Goal: Task Accomplishment & Management: Manage account settings

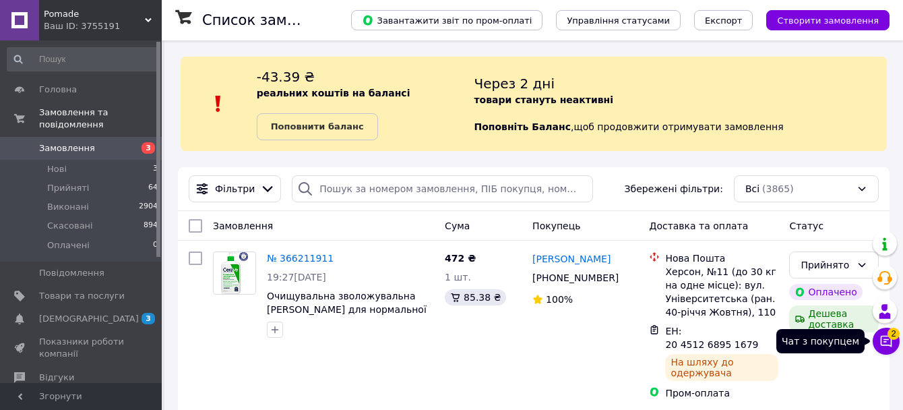
click at [887, 335] on span "2" at bounding box center [893, 333] width 12 height 12
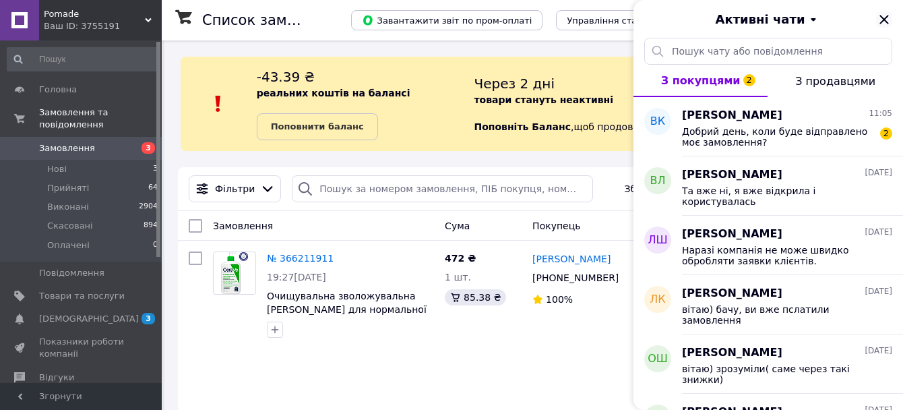
click at [883, 26] on icon "Закрити" at bounding box center [884, 19] width 16 height 16
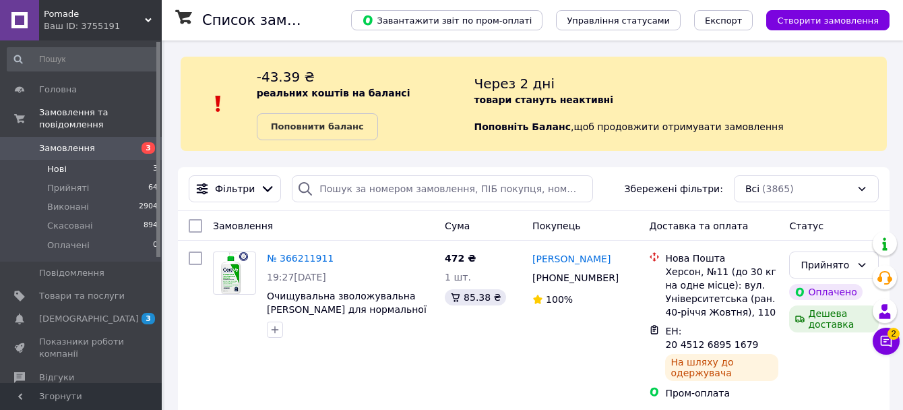
click at [72, 173] on li "Нові 3" at bounding box center [83, 169] width 166 height 19
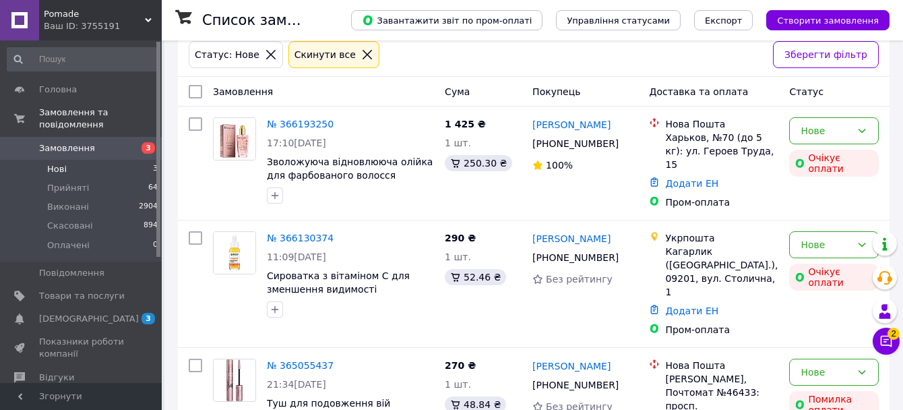
scroll to position [179, 0]
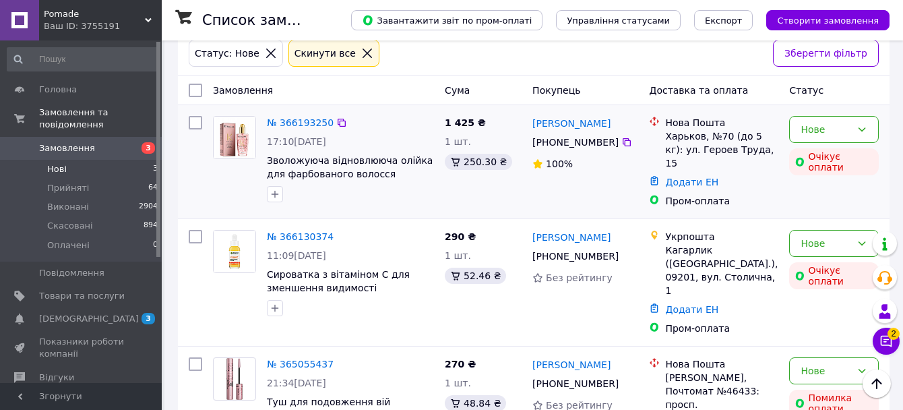
click at [300, 116] on div "№ 366193250 17:10[DATE] Зволожуюча відновлююча олійка для фарбованого волосся K…" at bounding box center [350, 159] width 178 height 97
click at [300, 122] on link "№ 366193250" at bounding box center [300, 122] width 67 height 11
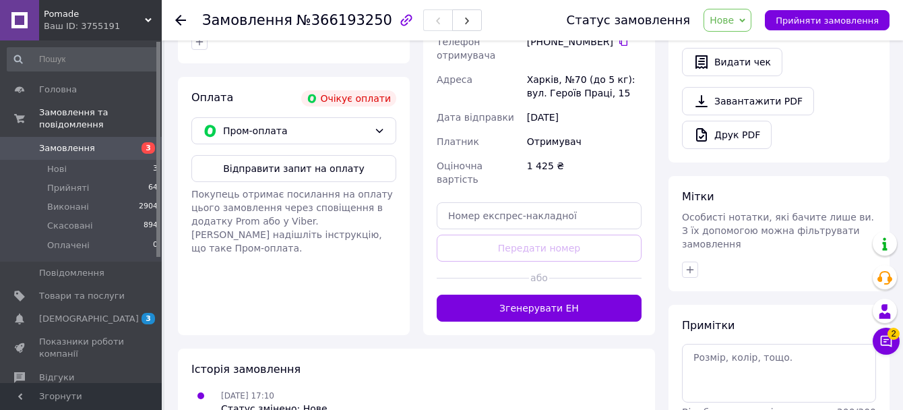
scroll to position [468, 0]
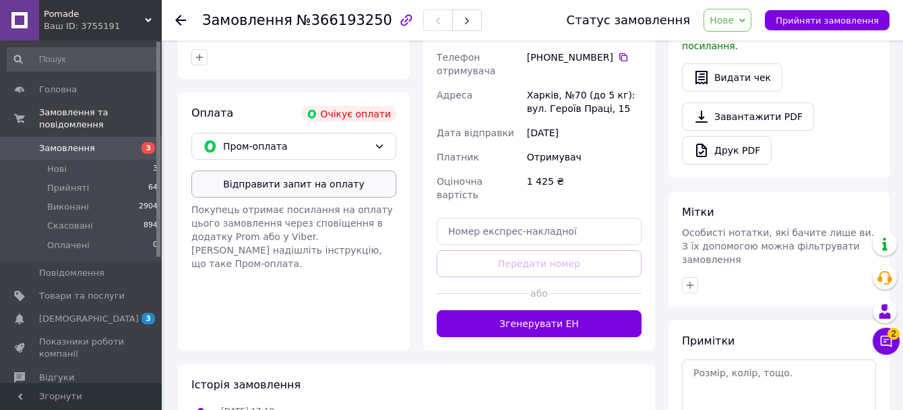
click at [294, 174] on button "Відправити запит на оплату" at bounding box center [293, 183] width 205 height 27
click at [69, 166] on li "Нові 3" at bounding box center [83, 169] width 166 height 19
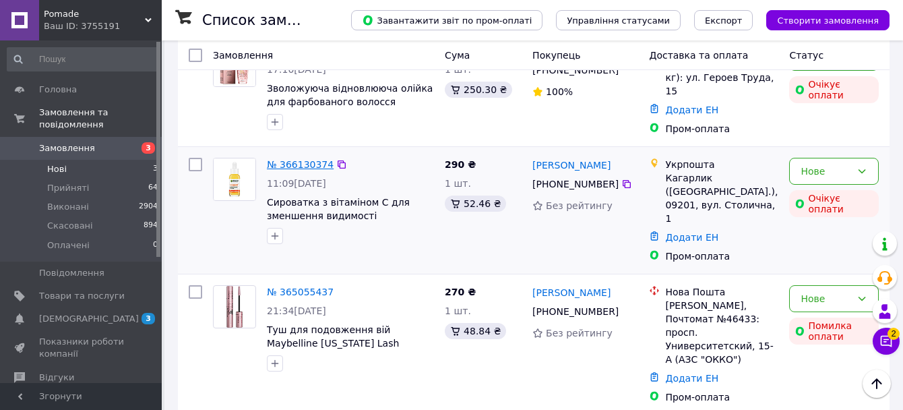
click at [304, 159] on link "№ 366130374" at bounding box center [300, 164] width 67 height 11
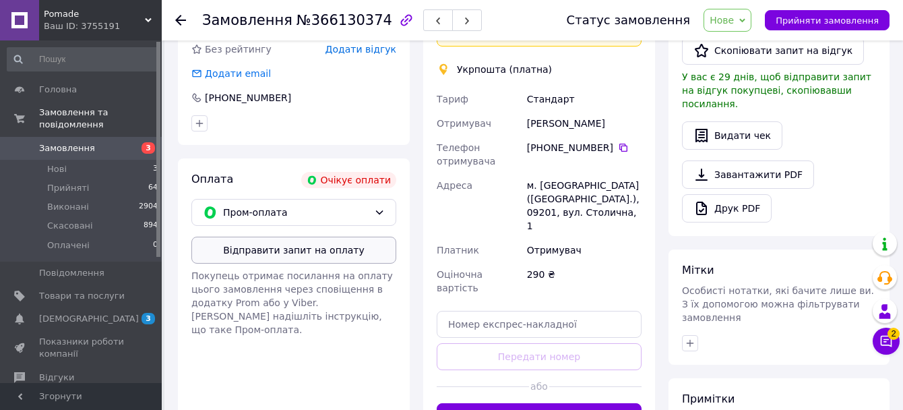
scroll to position [418, 0]
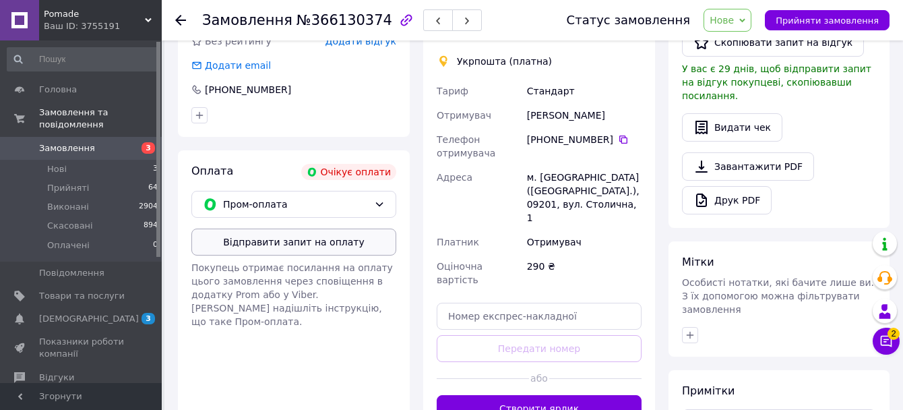
click at [285, 228] on button "Відправити запит на оплату" at bounding box center [293, 241] width 205 height 27
click at [71, 169] on li "Нові 3" at bounding box center [83, 169] width 166 height 19
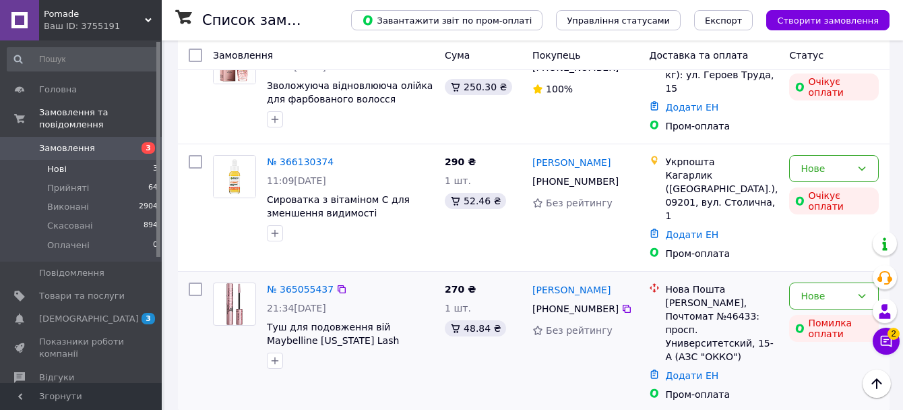
scroll to position [253, 0]
click at [293, 284] on link "№ 365055437" at bounding box center [300, 289] width 67 height 11
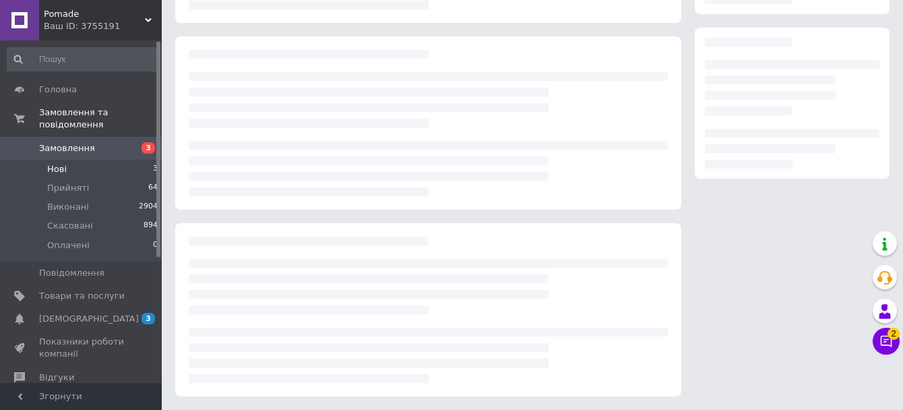
scroll to position [206, 0]
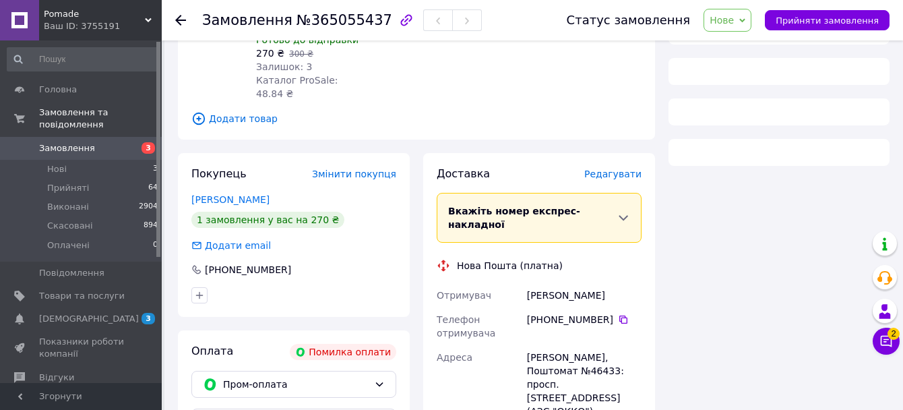
click at [744, 17] on span "Нове" at bounding box center [728, 20] width 48 height 23
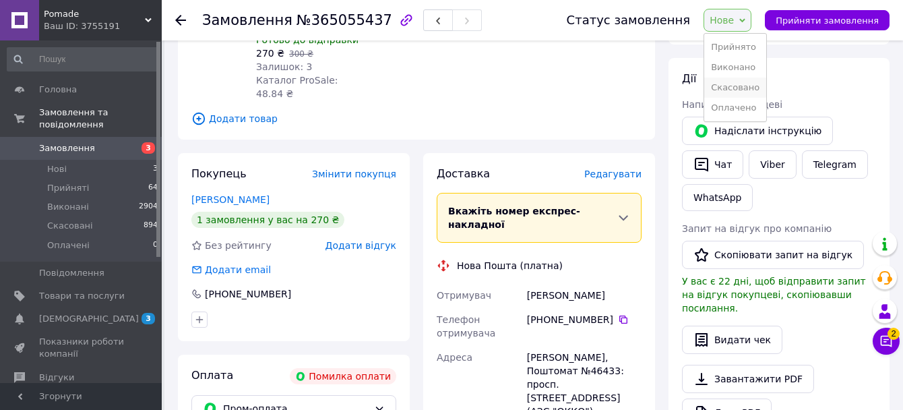
click at [745, 87] on li "Скасовано" at bounding box center [735, 87] width 62 height 20
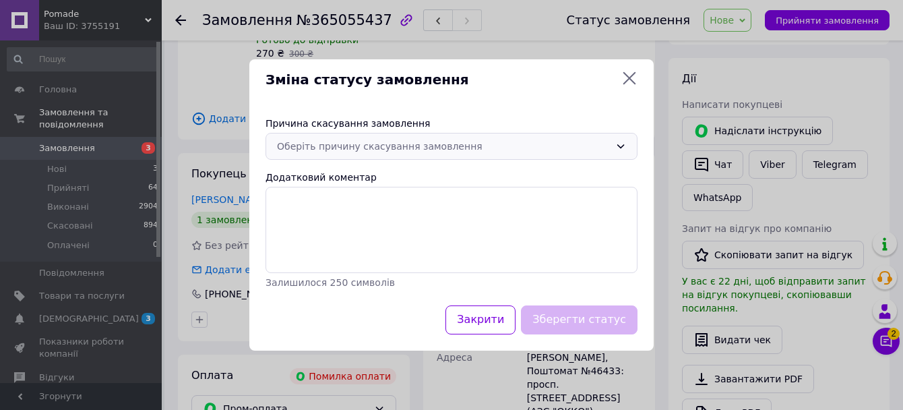
click at [477, 144] on div "Оберіть причину скасування замовлення" at bounding box center [443, 146] width 333 height 15
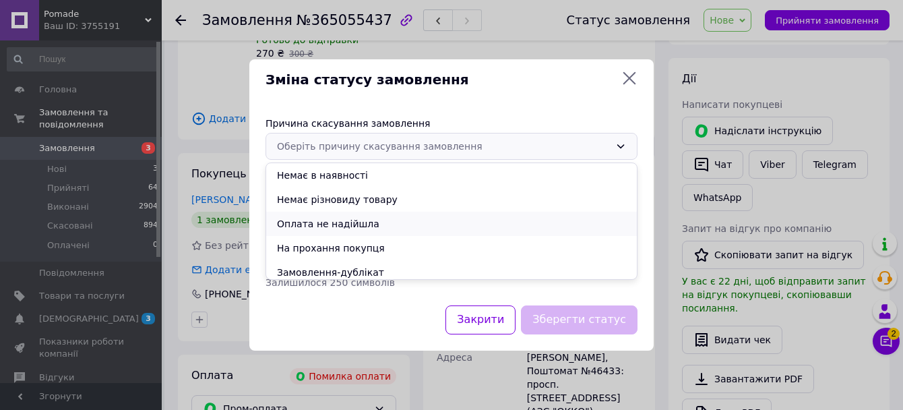
click at [378, 224] on li "Оплата не надійшла" at bounding box center [451, 224] width 371 height 24
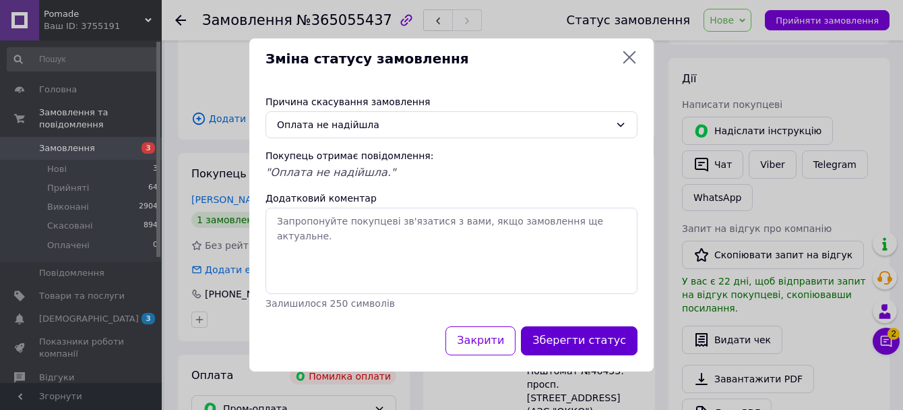
click at [566, 344] on button "Зберегти статус" at bounding box center [579, 340] width 117 height 29
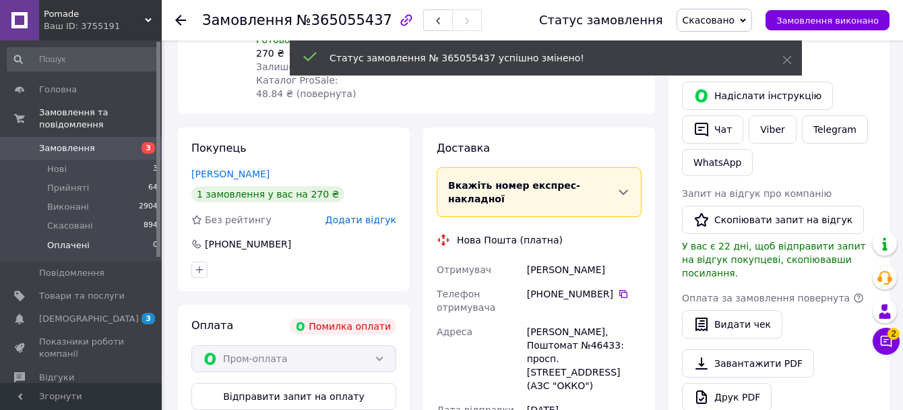
click at [75, 245] on span "Оплачені" at bounding box center [68, 245] width 42 height 12
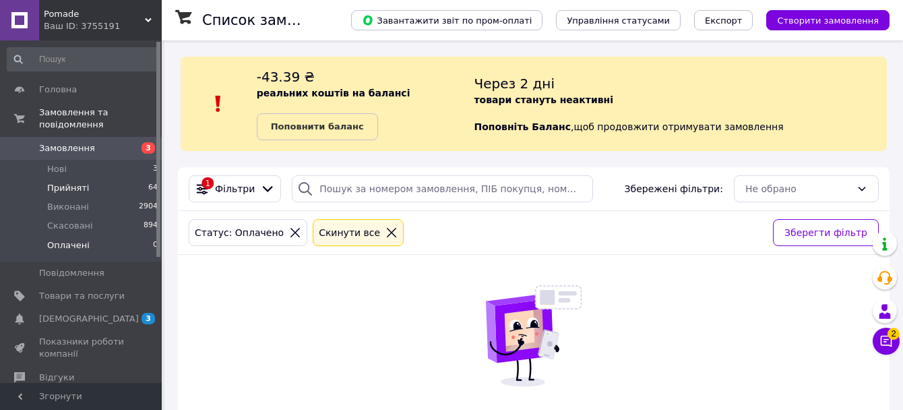
click at [81, 191] on span "Прийняті" at bounding box center [68, 188] width 42 height 12
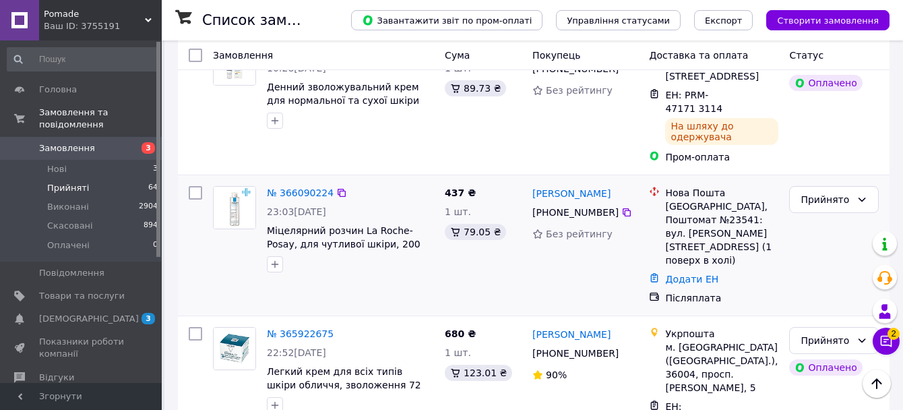
scroll to position [778, 0]
click at [77, 317] on span "[DEMOGRAPHIC_DATA]" at bounding box center [89, 319] width 100 height 12
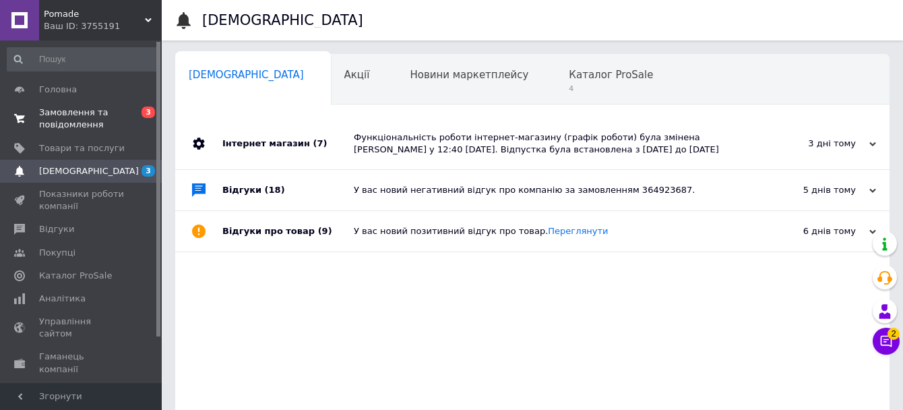
click at [83, 108] on span "Замовлення та повідомлення" at bounding box center [82, 118] width 86 height 24
